Goal: Check status: Check status

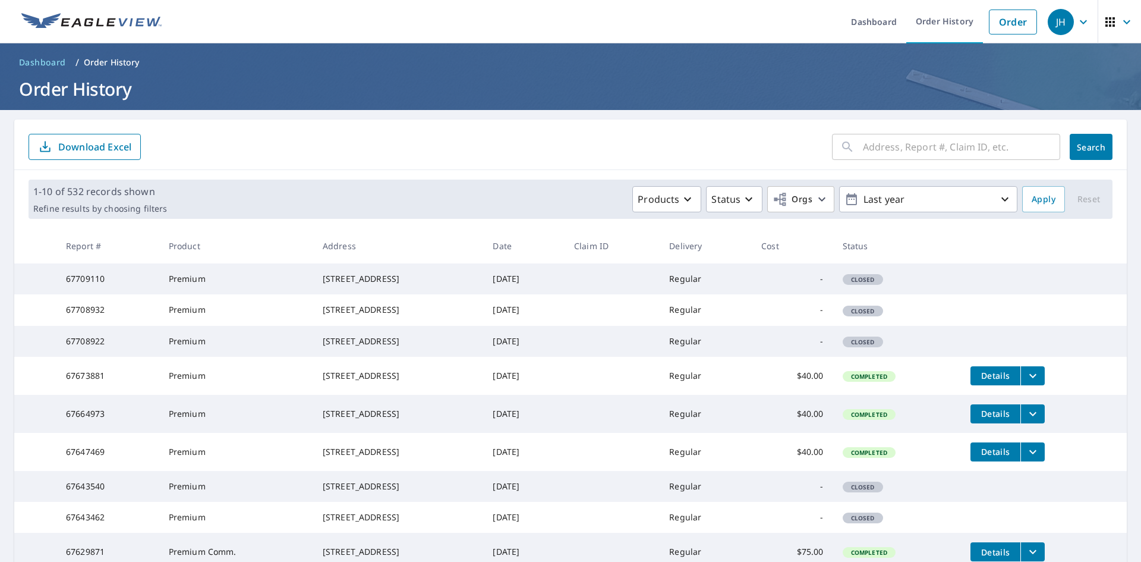
click at [891, 153] on input "text" at bounding box center [961, 146] width 197 height 33
type input "[PERSON_NAME]"
click button "Search" at bounding box center [1091, 147] width 43 height 26
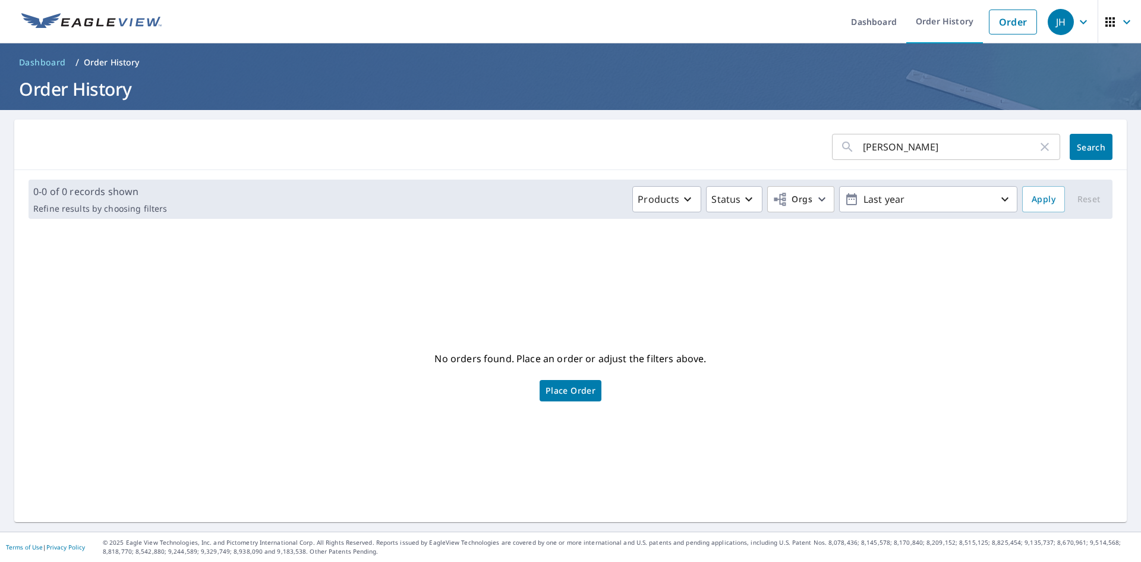
click at [908, 140] on input "[PERSON_NAME]" at bounding box center [950, 146] width 175 height 33
type input "m"
